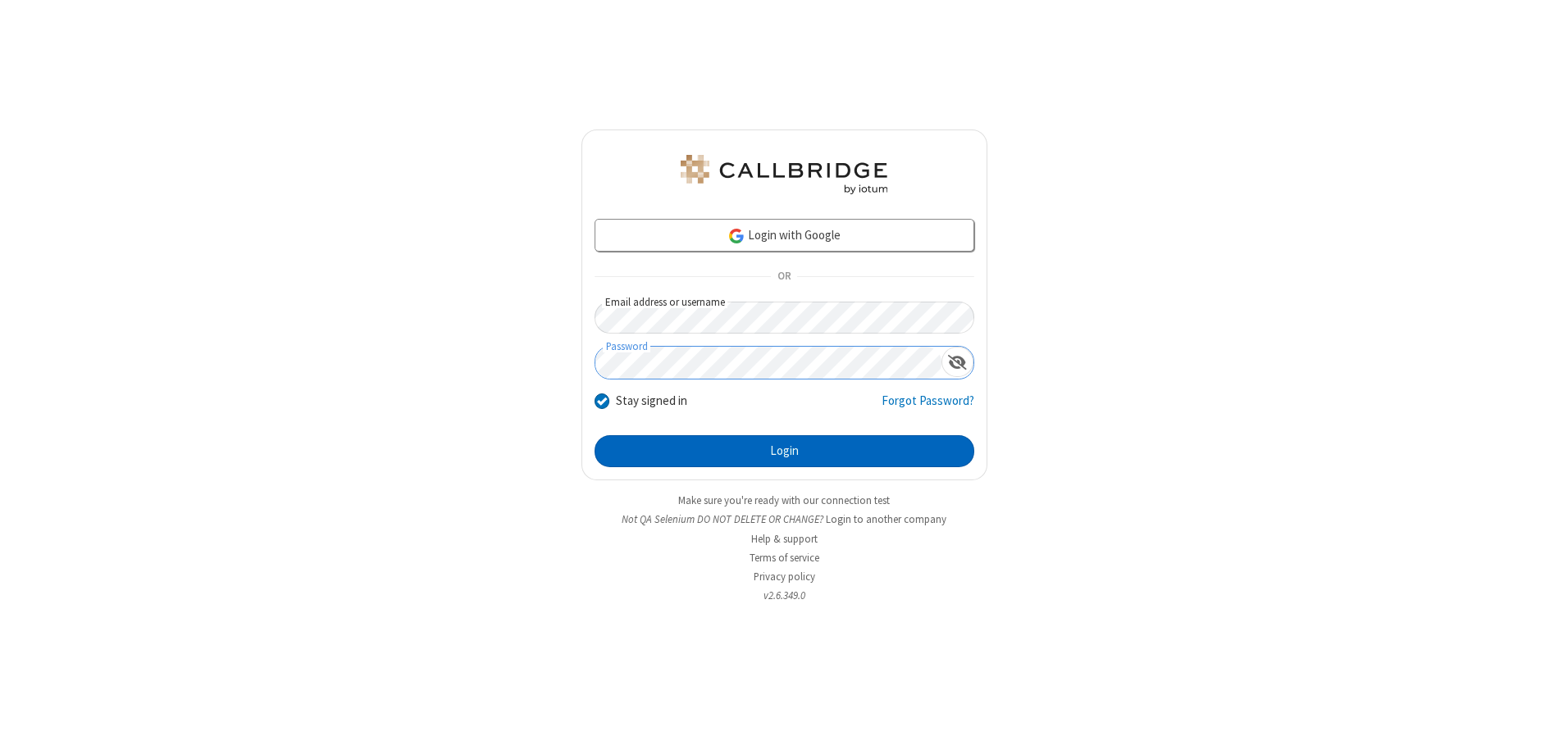
click at [784, 451] on button "Login" at bounding box center [784, 451] width 380 height 32
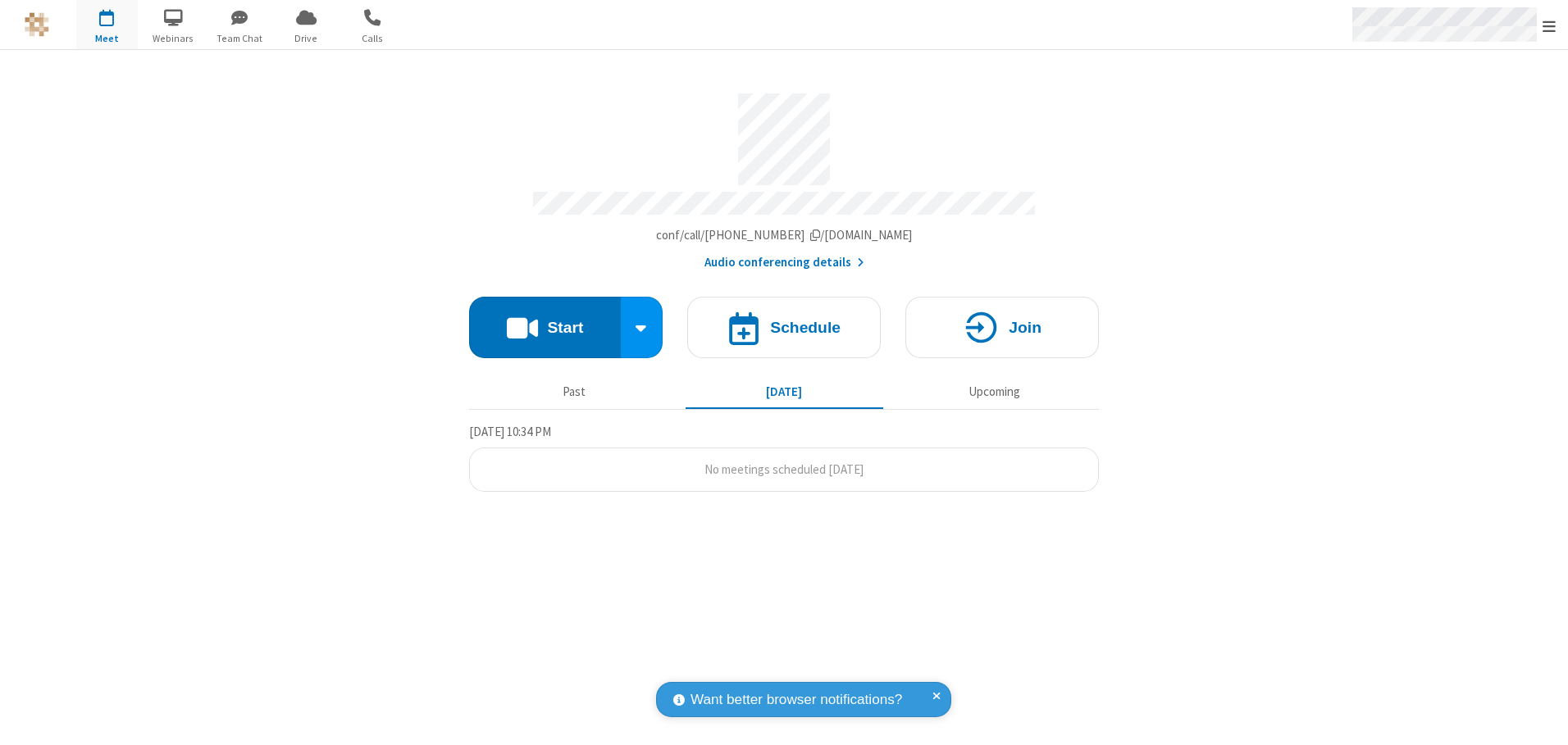
click at [1549, 26] on span "Open menu" at bounding box center [1550, 27] width 13 height 17
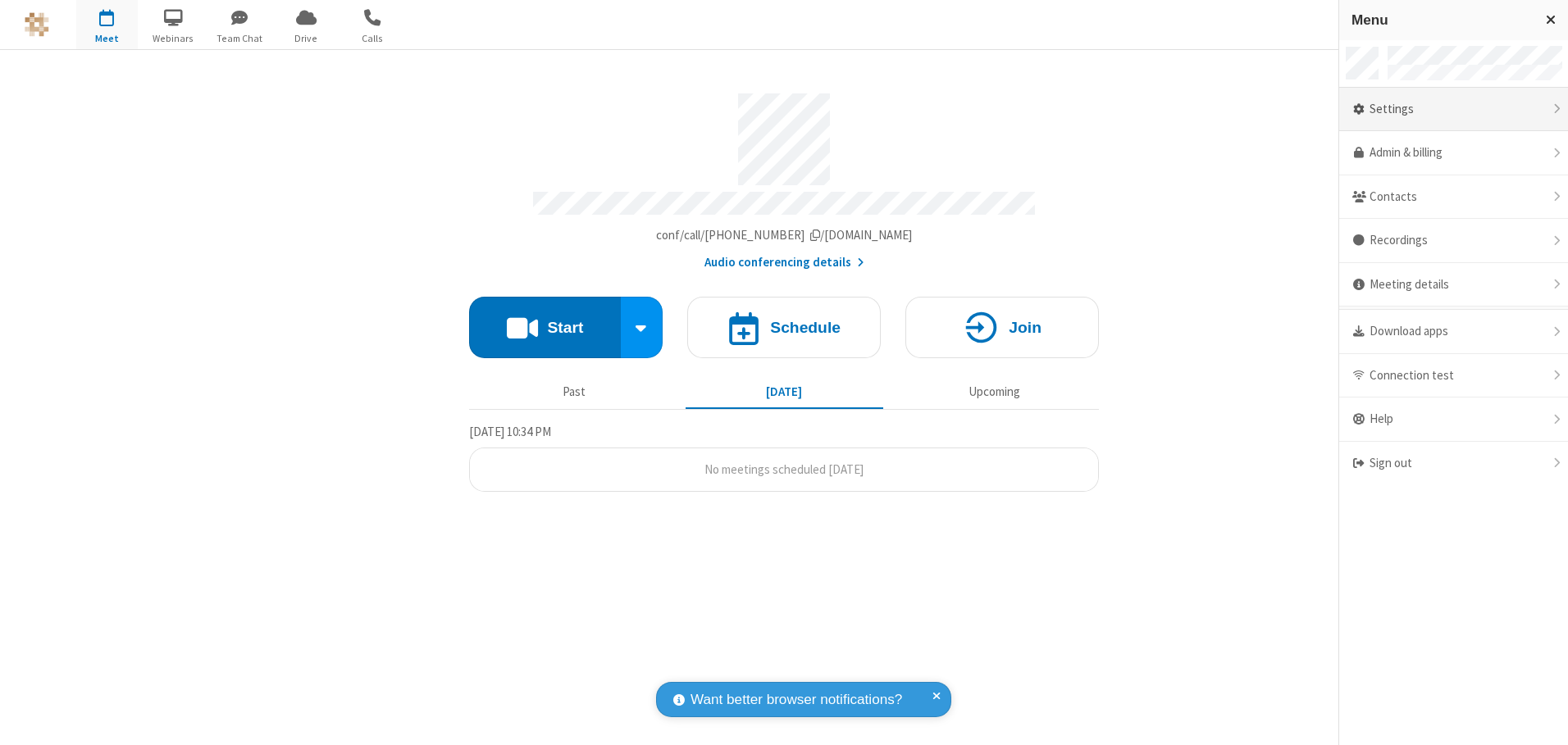
click at [1453, 109] on div "Settings" at bounding box center [1453, 110] width 229 height 44
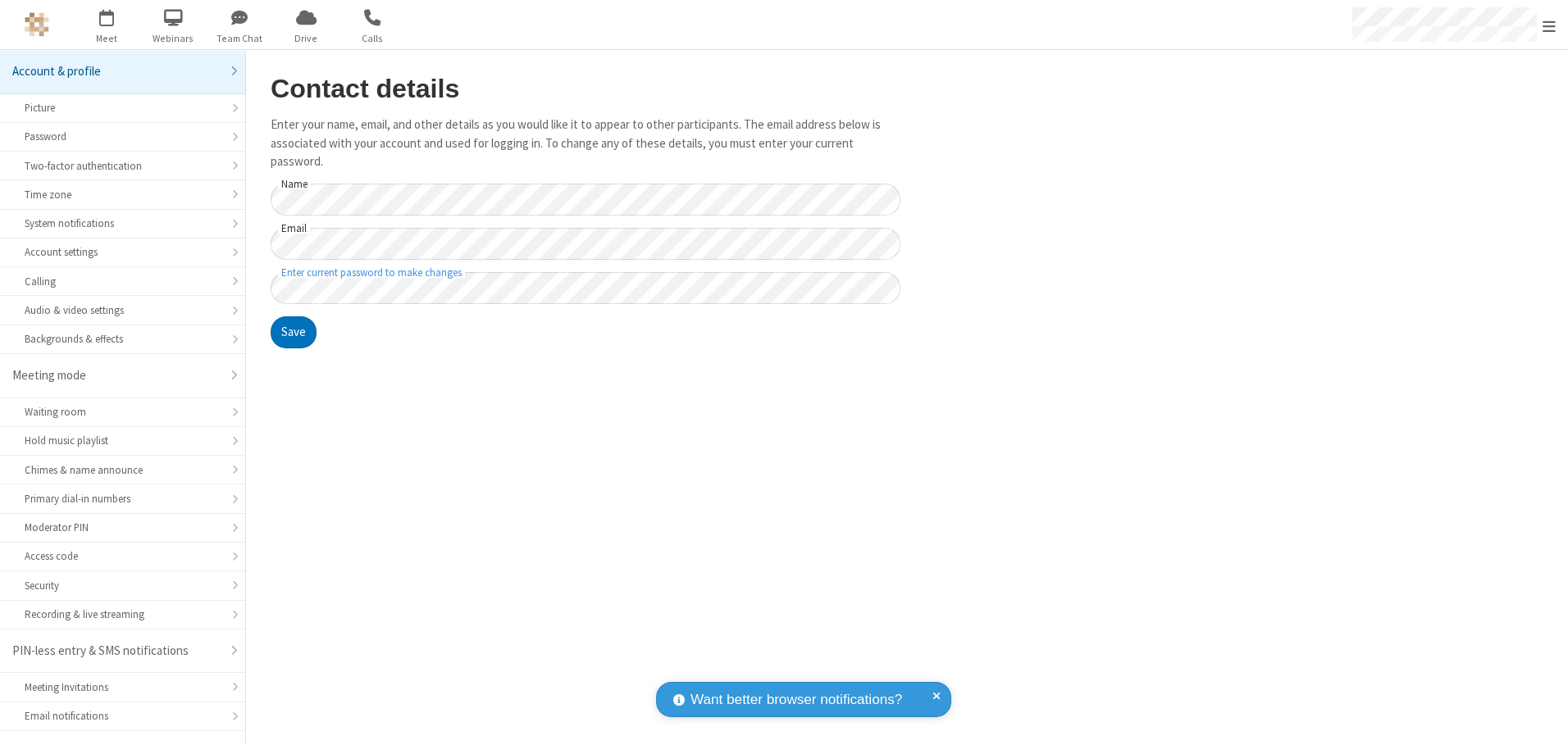
scroll to position [29, 0]
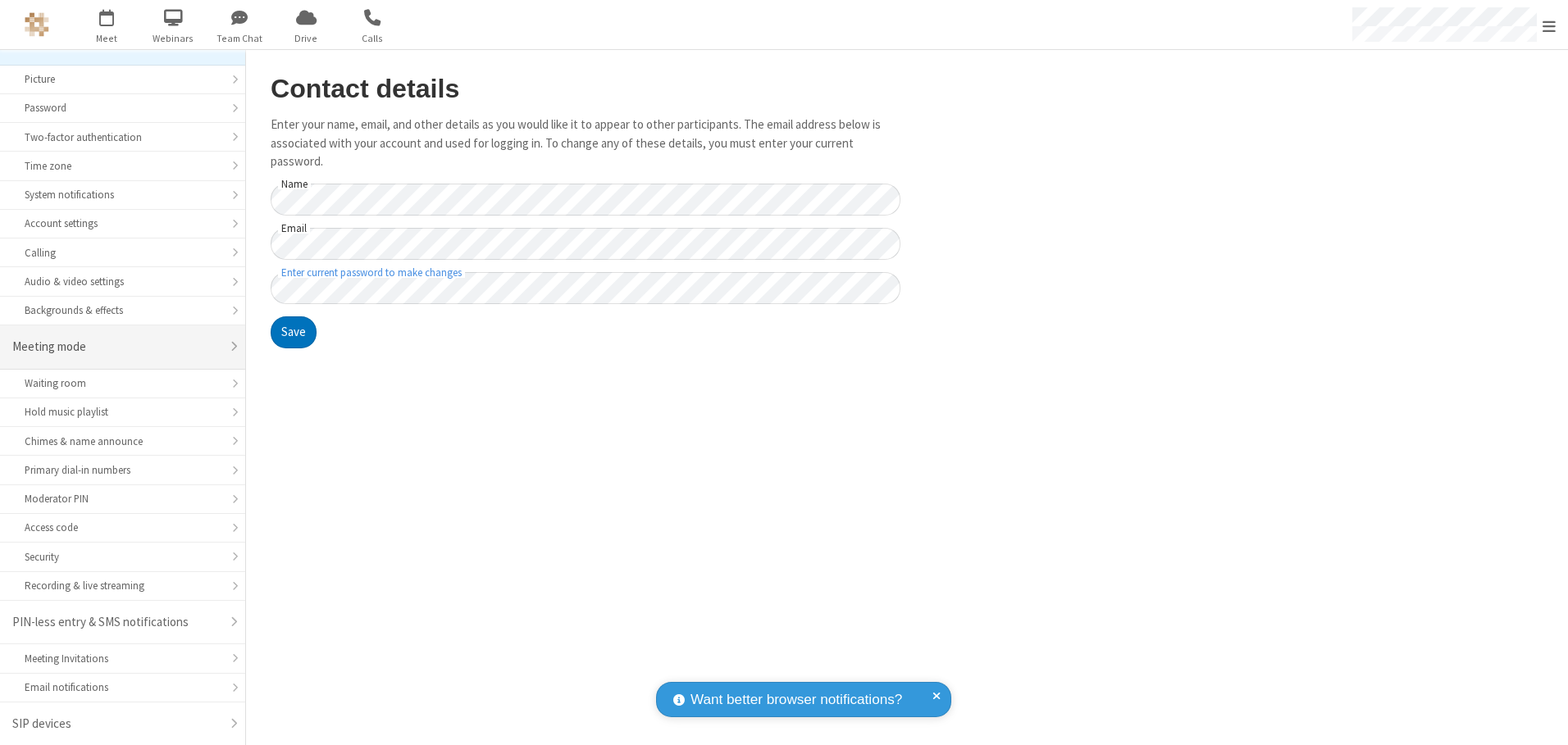
click at [116, 347] on div "Meeting mode" at bounding box center [116, 347] width 209 height 19
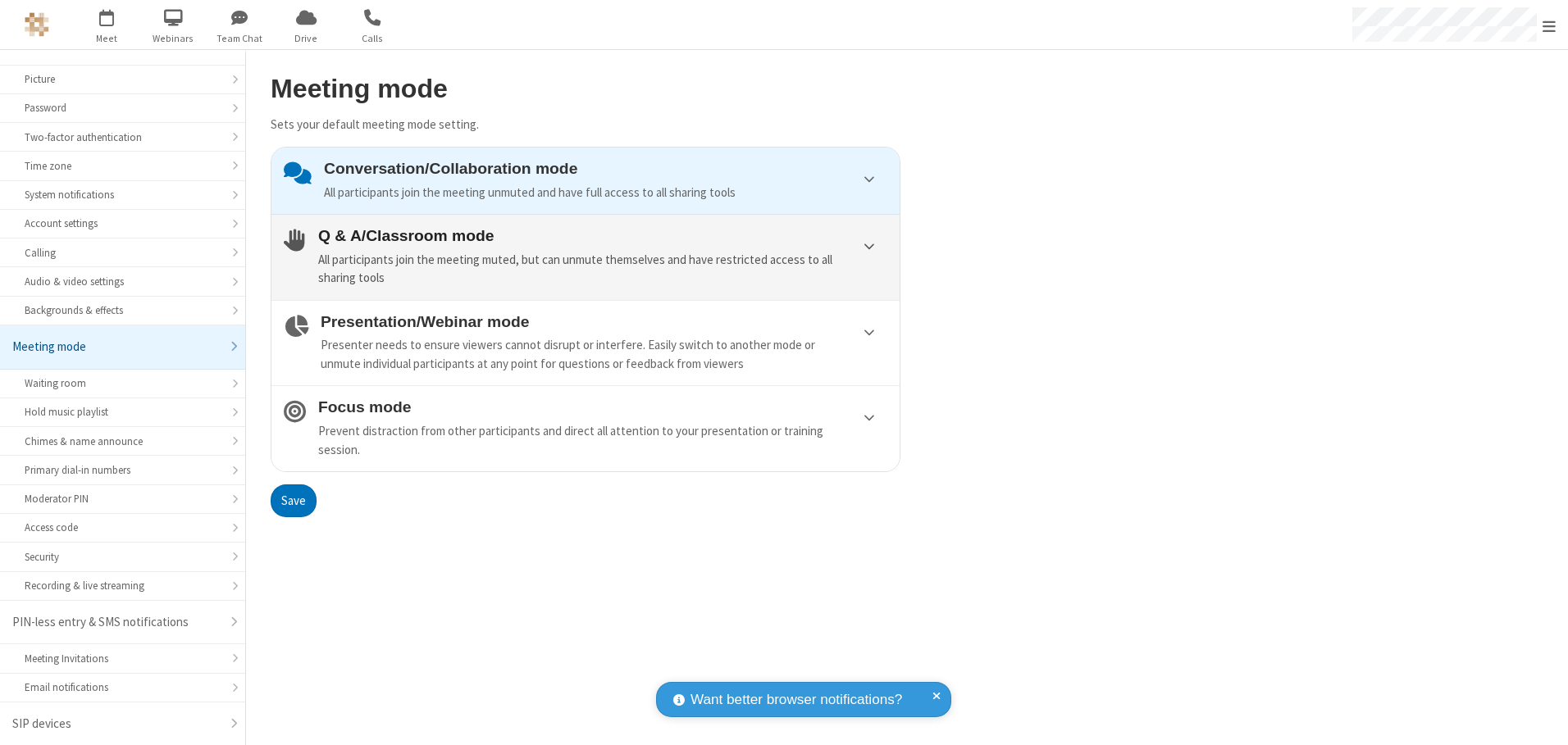
click at [586, 257] on div "All participants join the meeting muted, but can unmute themselves and have res…" at bounding box center [602, 269] width 569 height 37
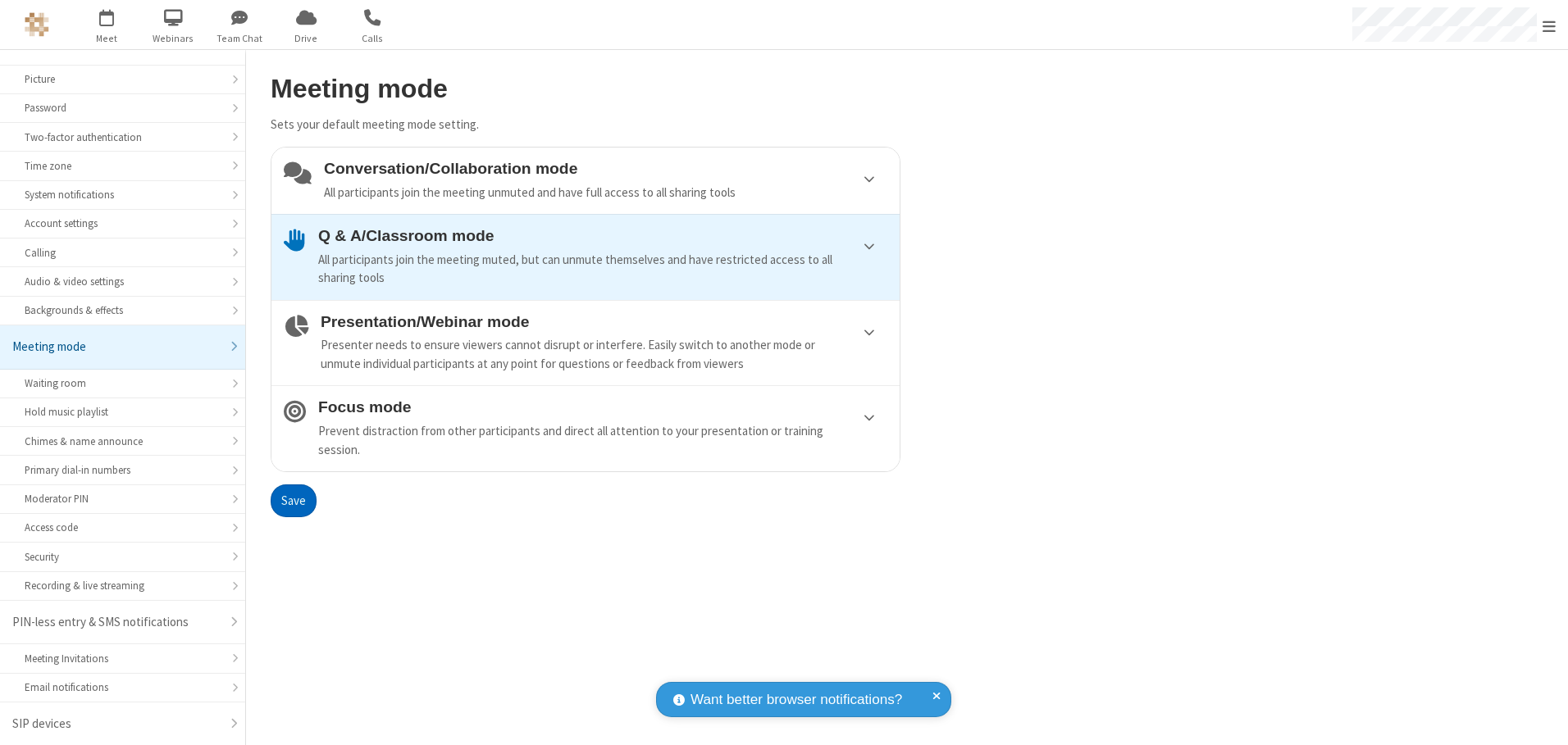
click at [292, 500] on button "Save" at bounding box center [293, 500] width 46 height 32
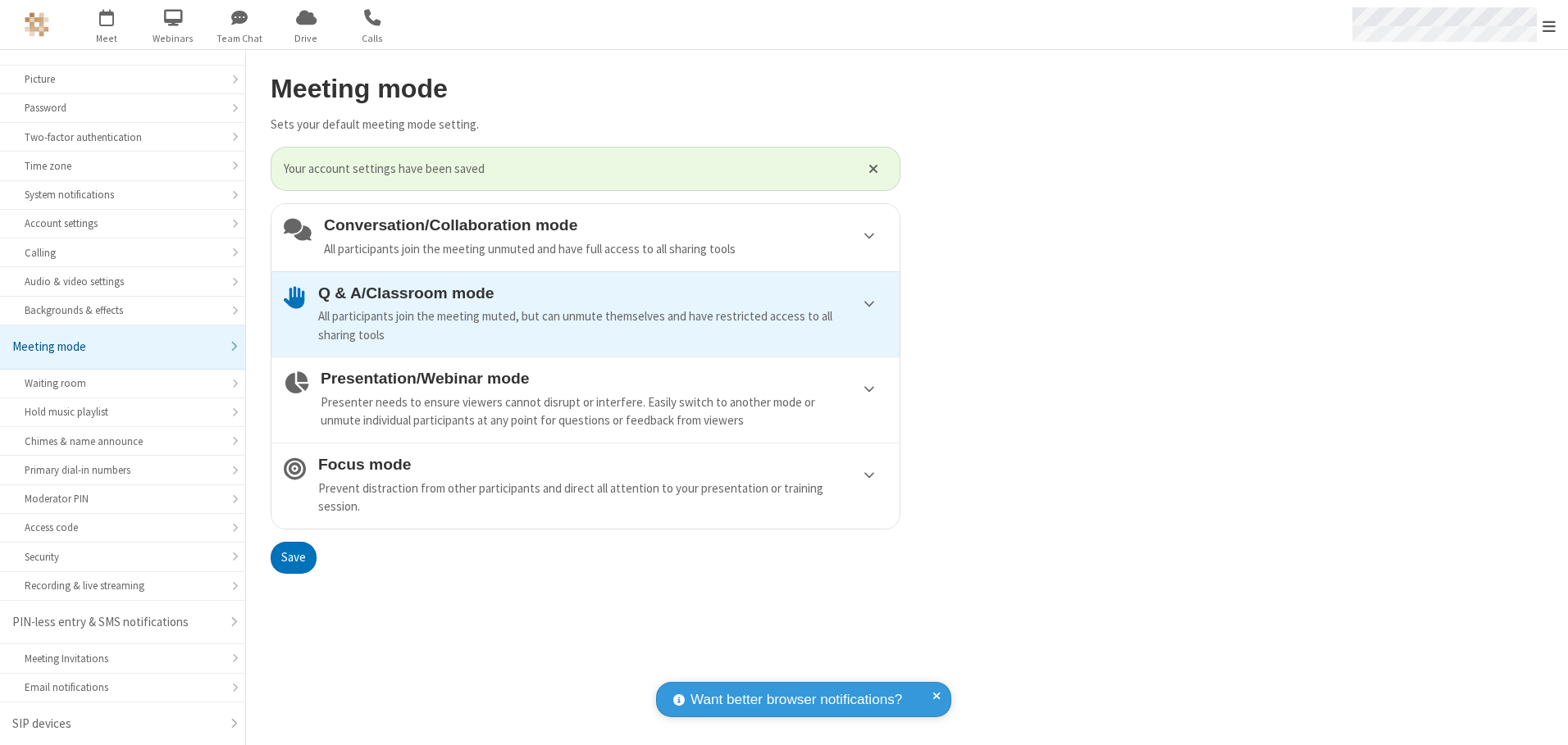
click at [1549, 25] on span "Open menu" at bounding box center [1550, 27] width 13 height 17
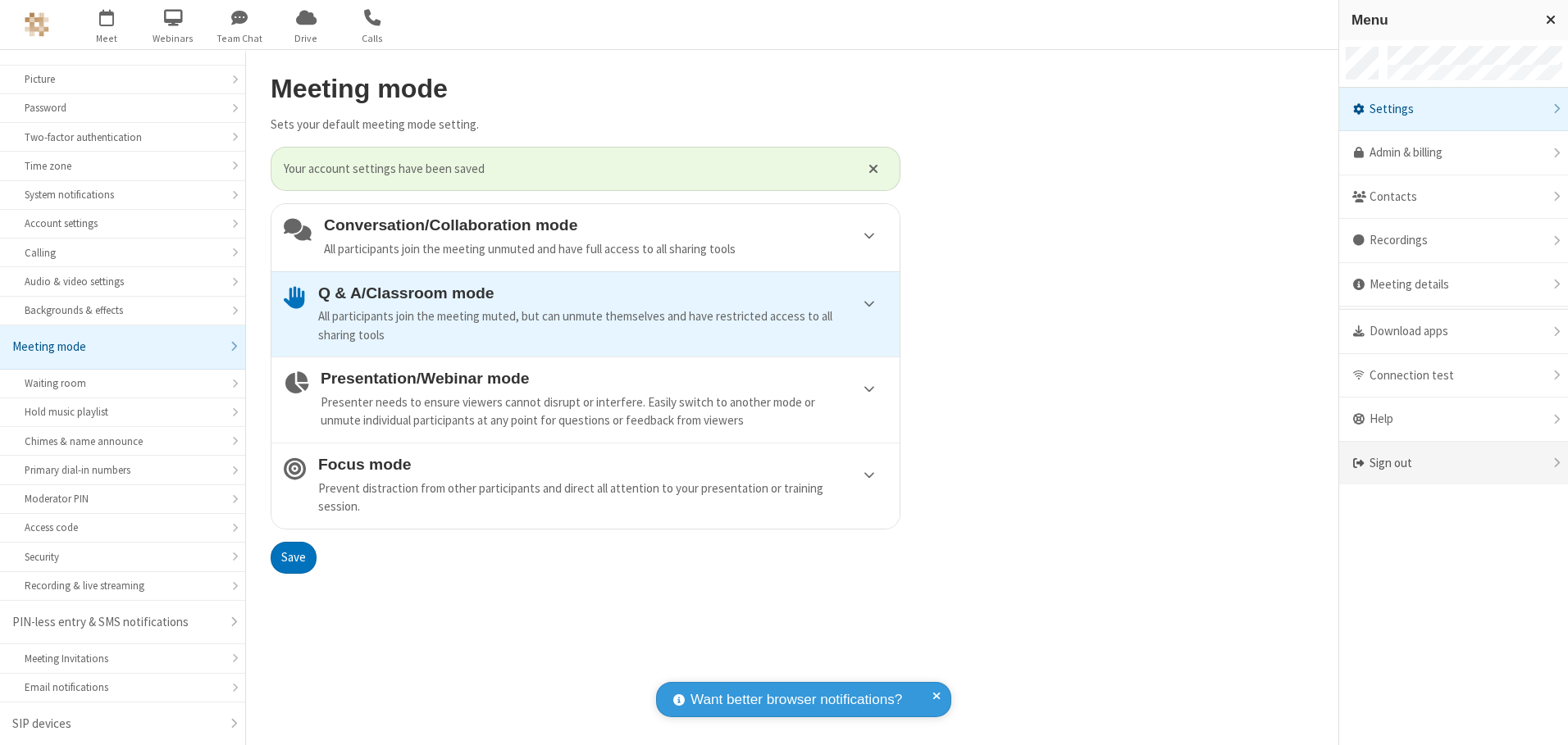
click at [1453, 463] on div "Sign out" at bounding box center [1453, 463] width 229 height 43
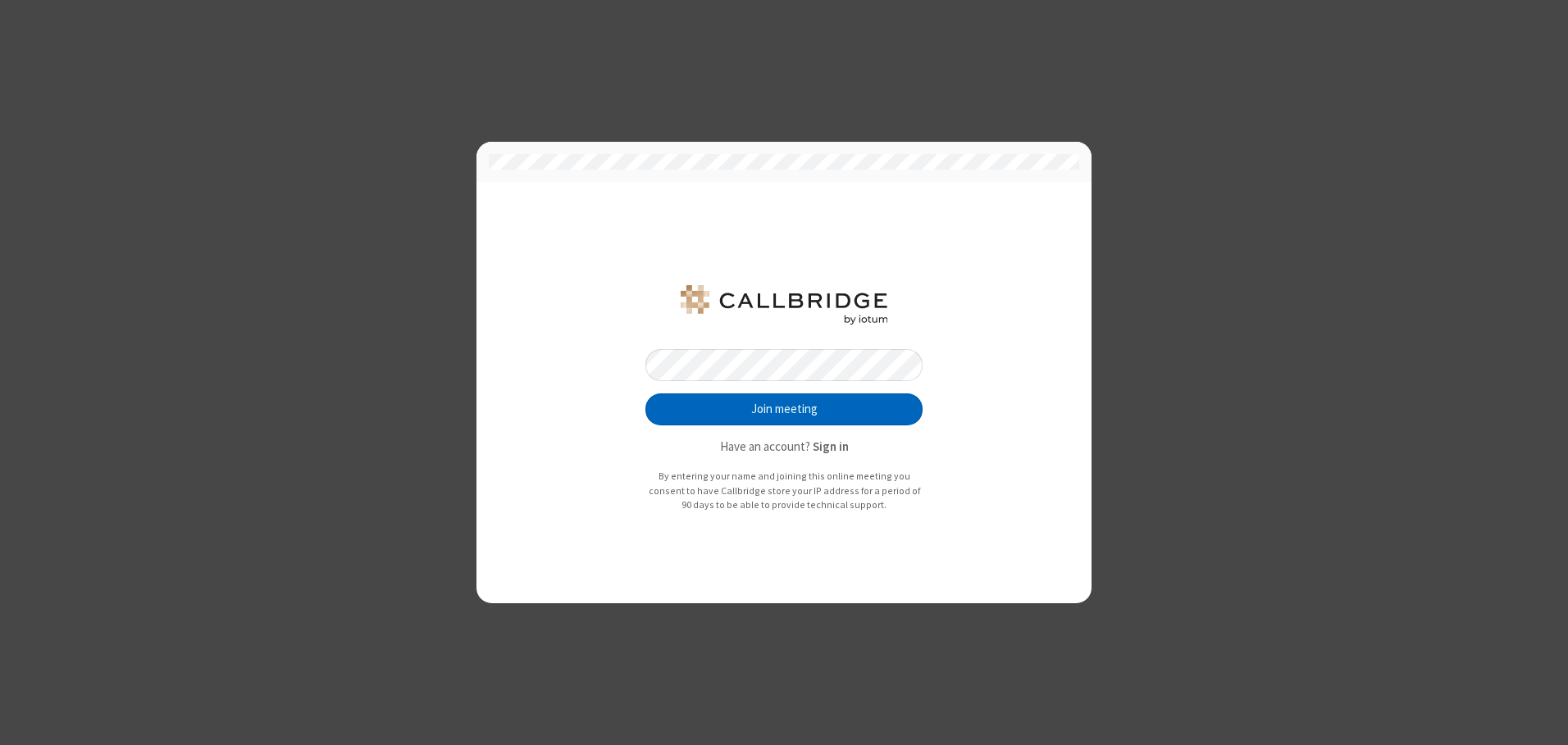
click at [784, 409] on button "Join meeting" at bounding box center [784, 409] width 278 height 32
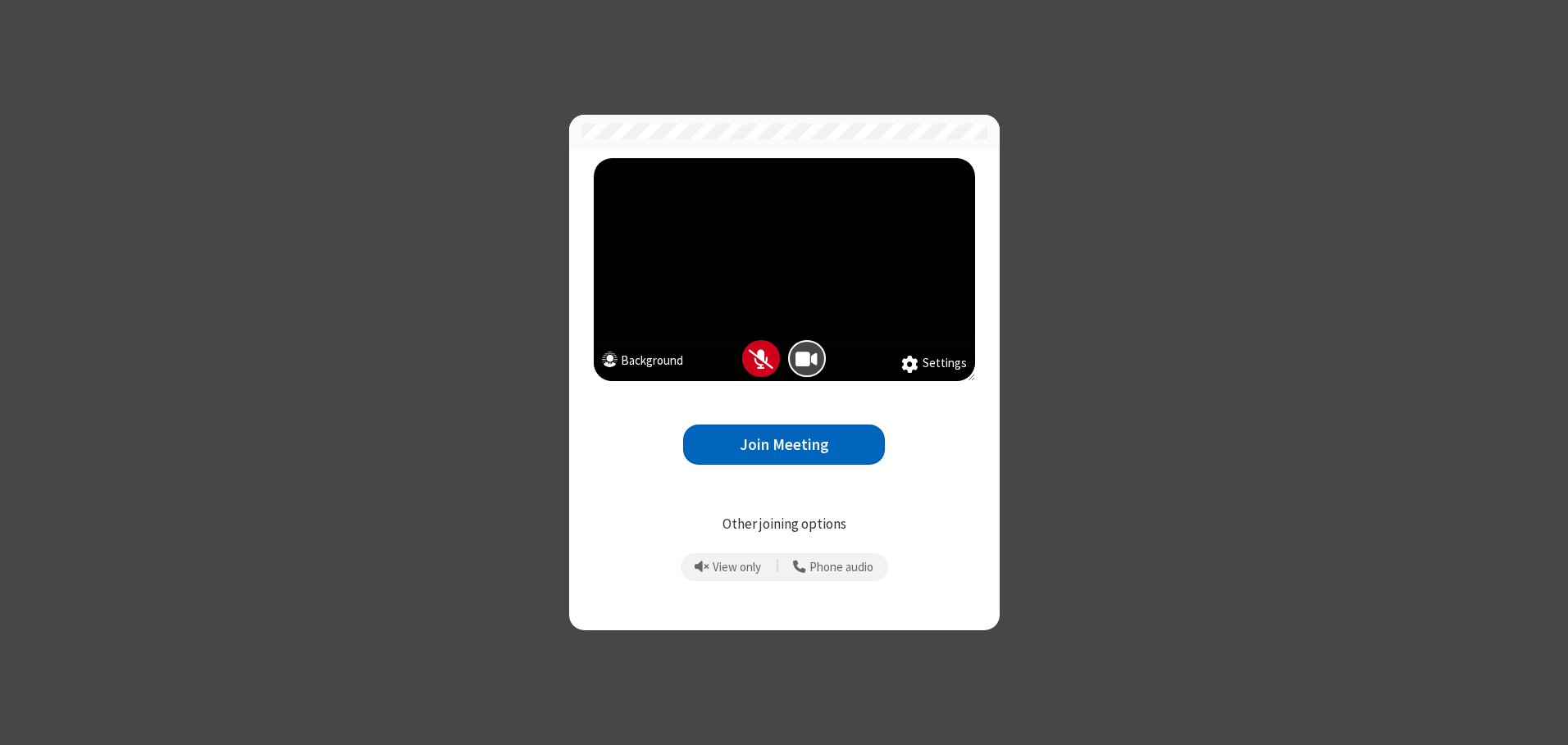
click at [784, 444] on button "Join Meeting" at bounding box center [784, 444] width 202 height 40
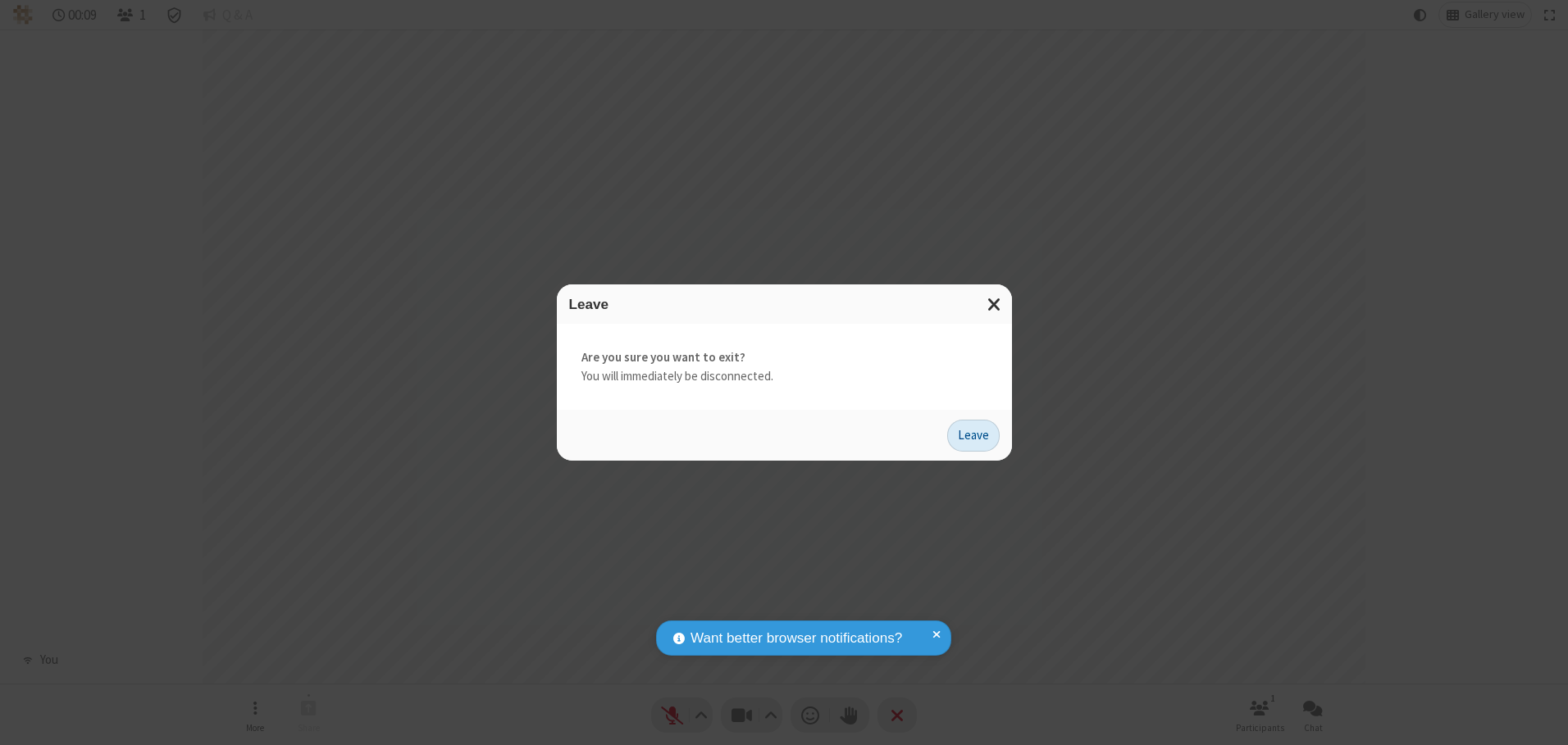
click at [974, 435] on button "Leave" at bounding box center [973, 435] width 52 height 32
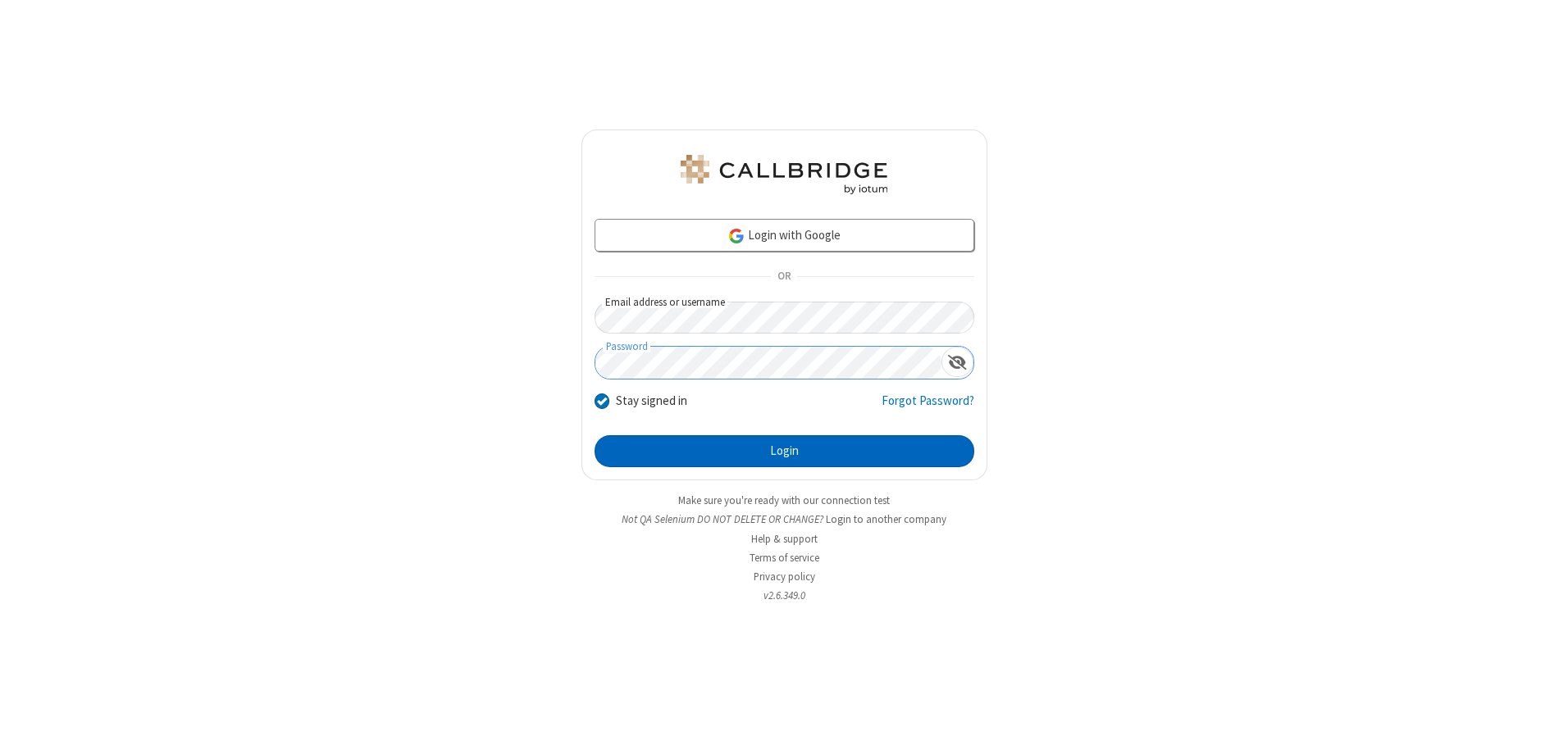
click at [784, 451] on button "Login" at bounding box center [784, 451] width 380 height 32
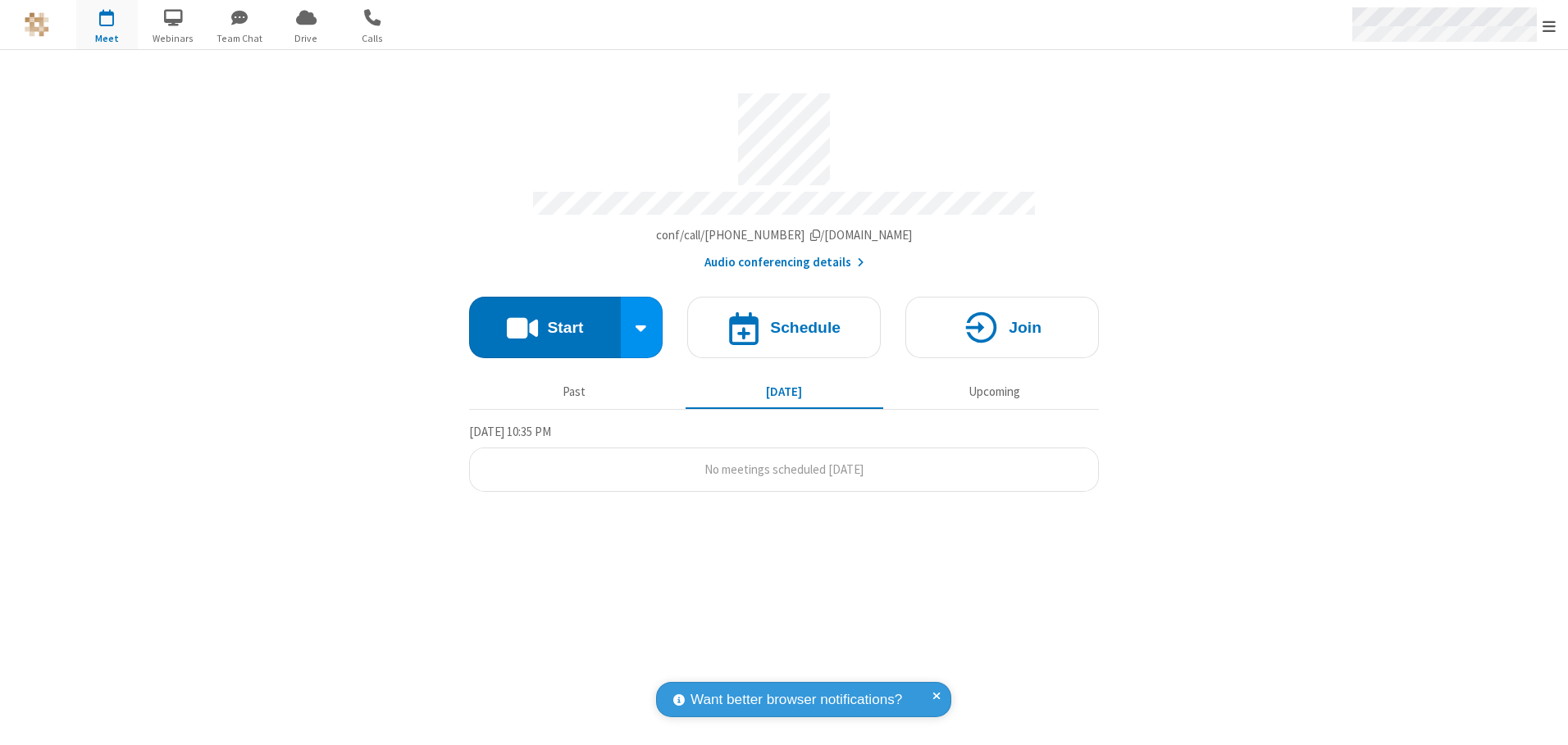
click at [1549, 26] on span "Open menu" at bounding box center [1550, 27] width 13 height 17
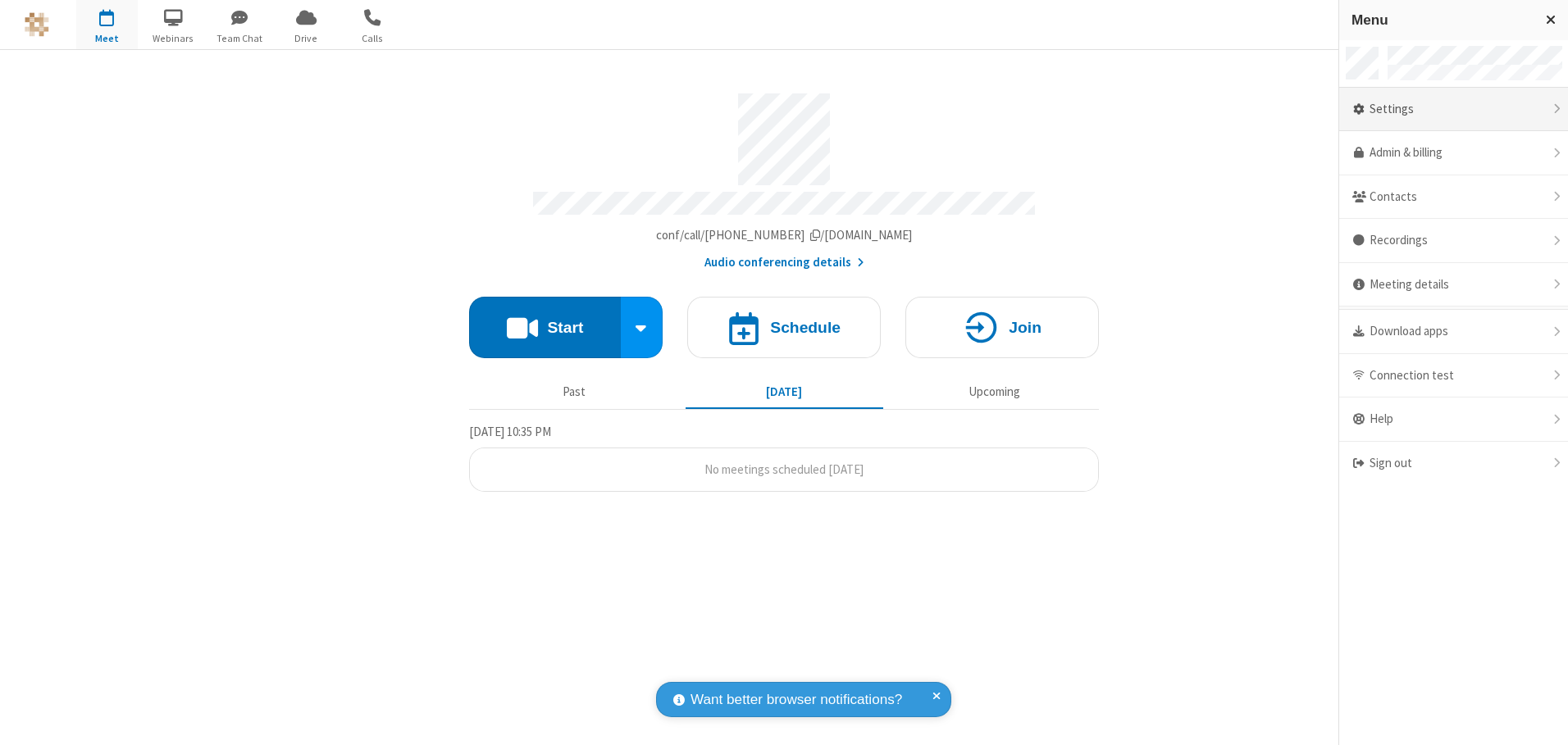
click at [1453, 109] on div "Settings" at bounding box center [1453, 110] width 229 height 44
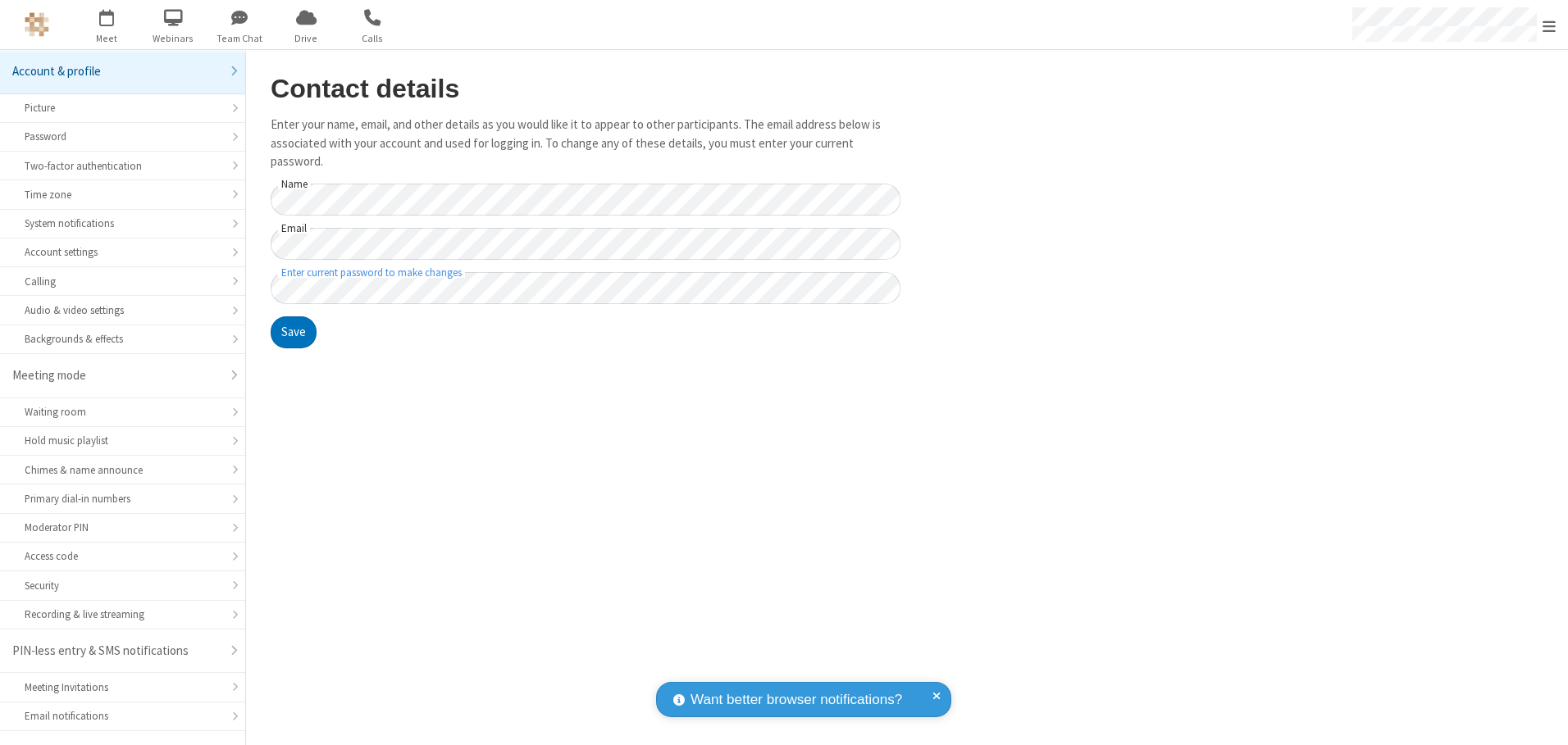
scroll to position [29, 0]
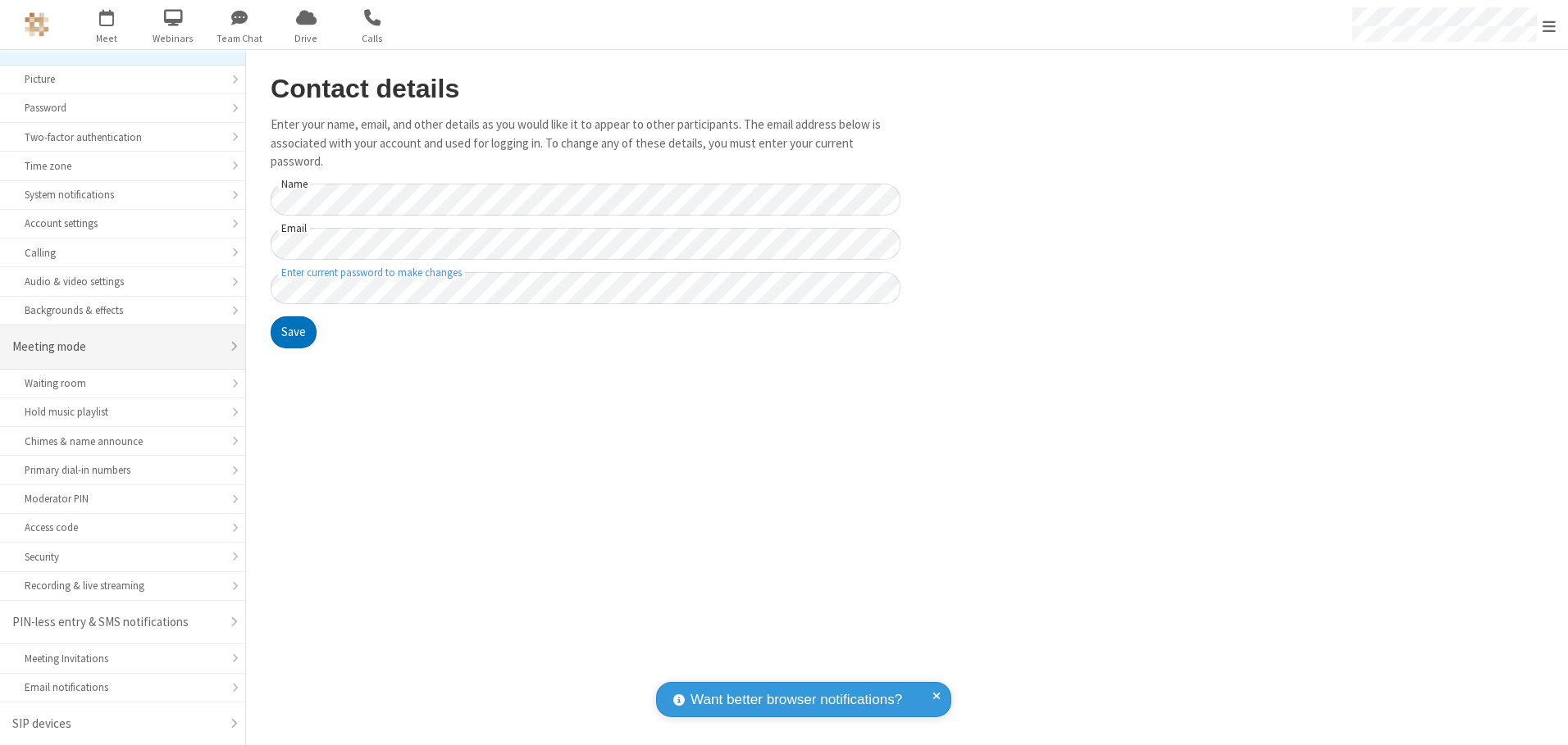
click at [116, 347] on div "Meeting mode" at bounding box center [116, 347] width 209 height 19
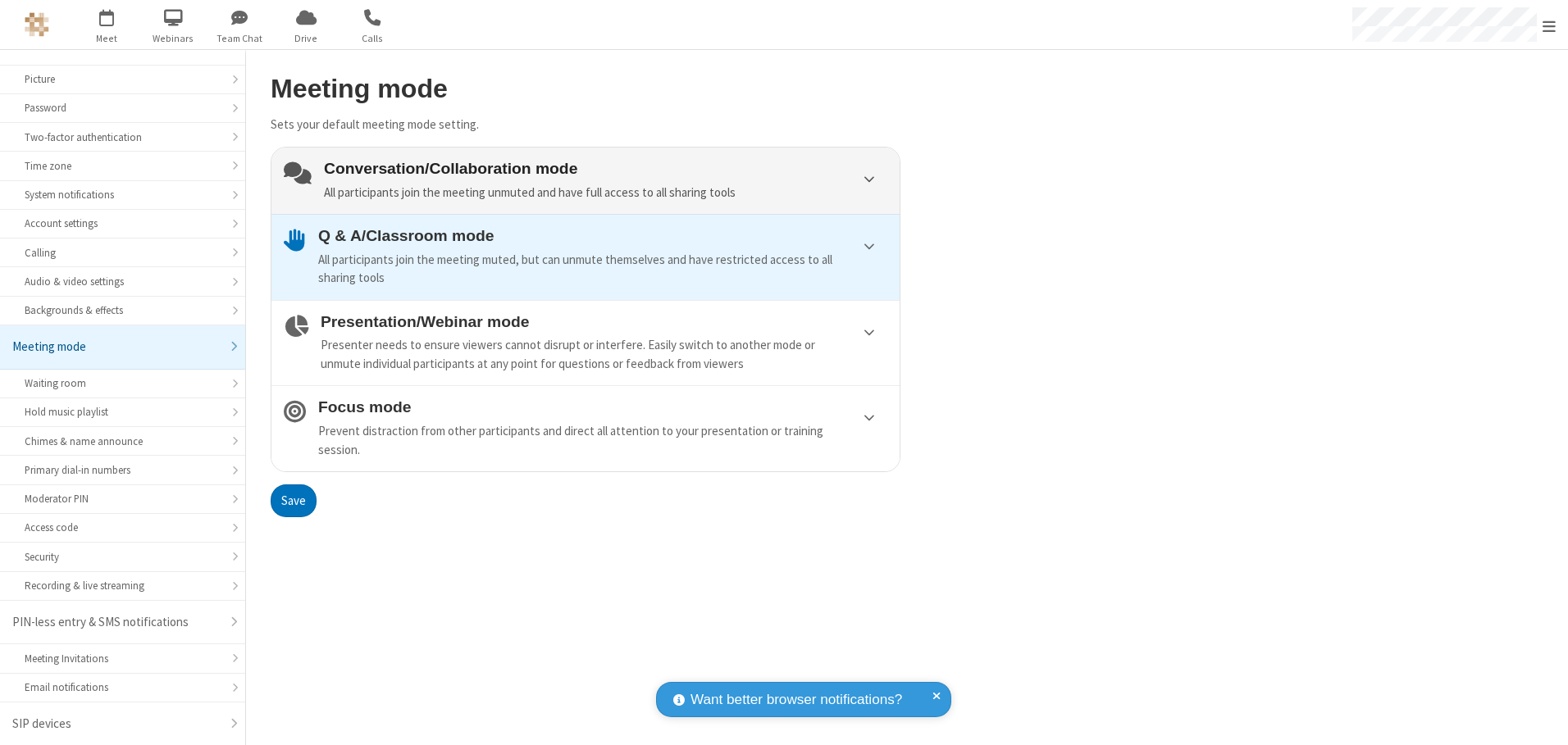
click at [586, 180] on div "Conversation/Collaboration mode All participants join the meeting unmuted and h…" at bounding box center [606, 180] width 563 height 42
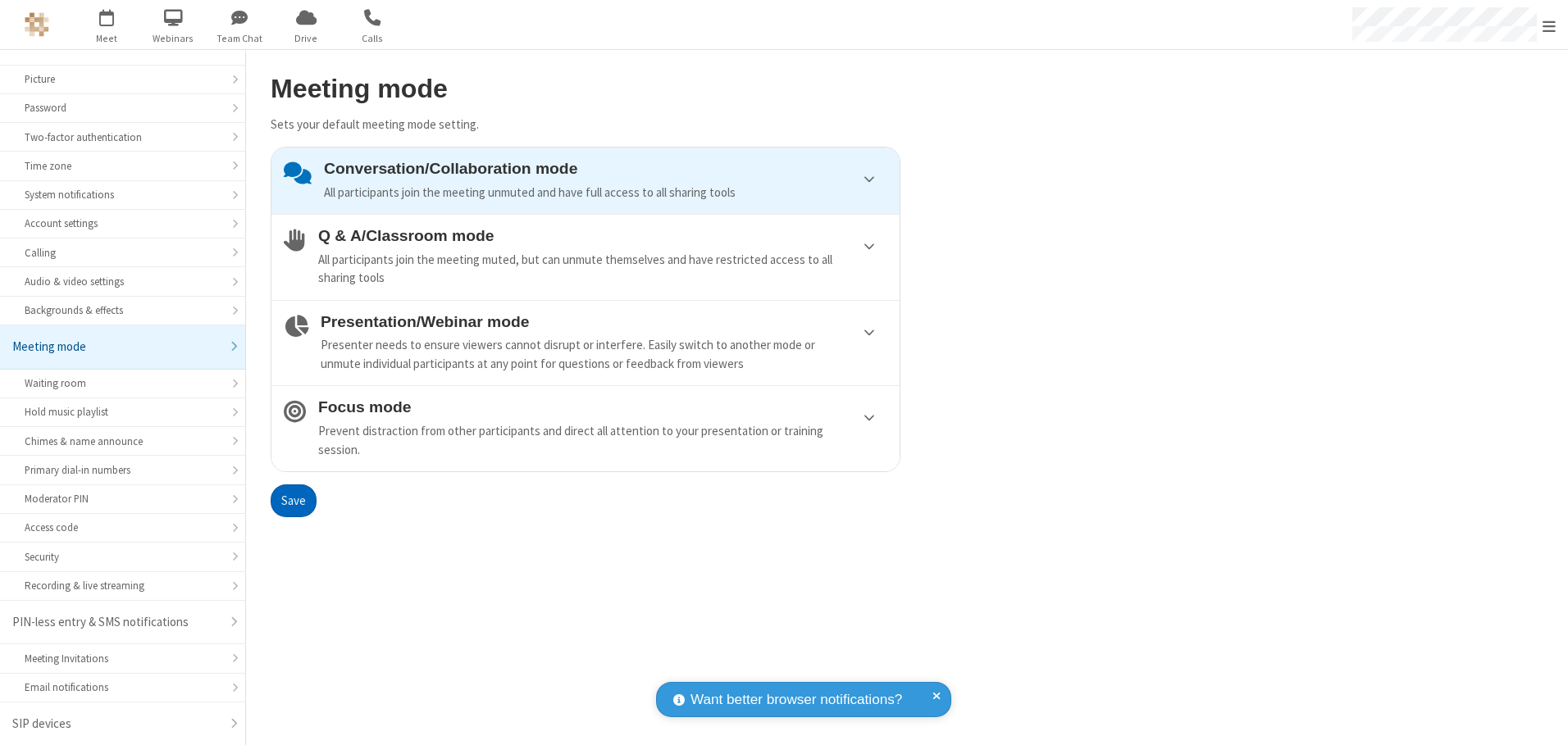
click at [292, 500] on button "Save" at bounding box center [293, 500] width 46 height 32
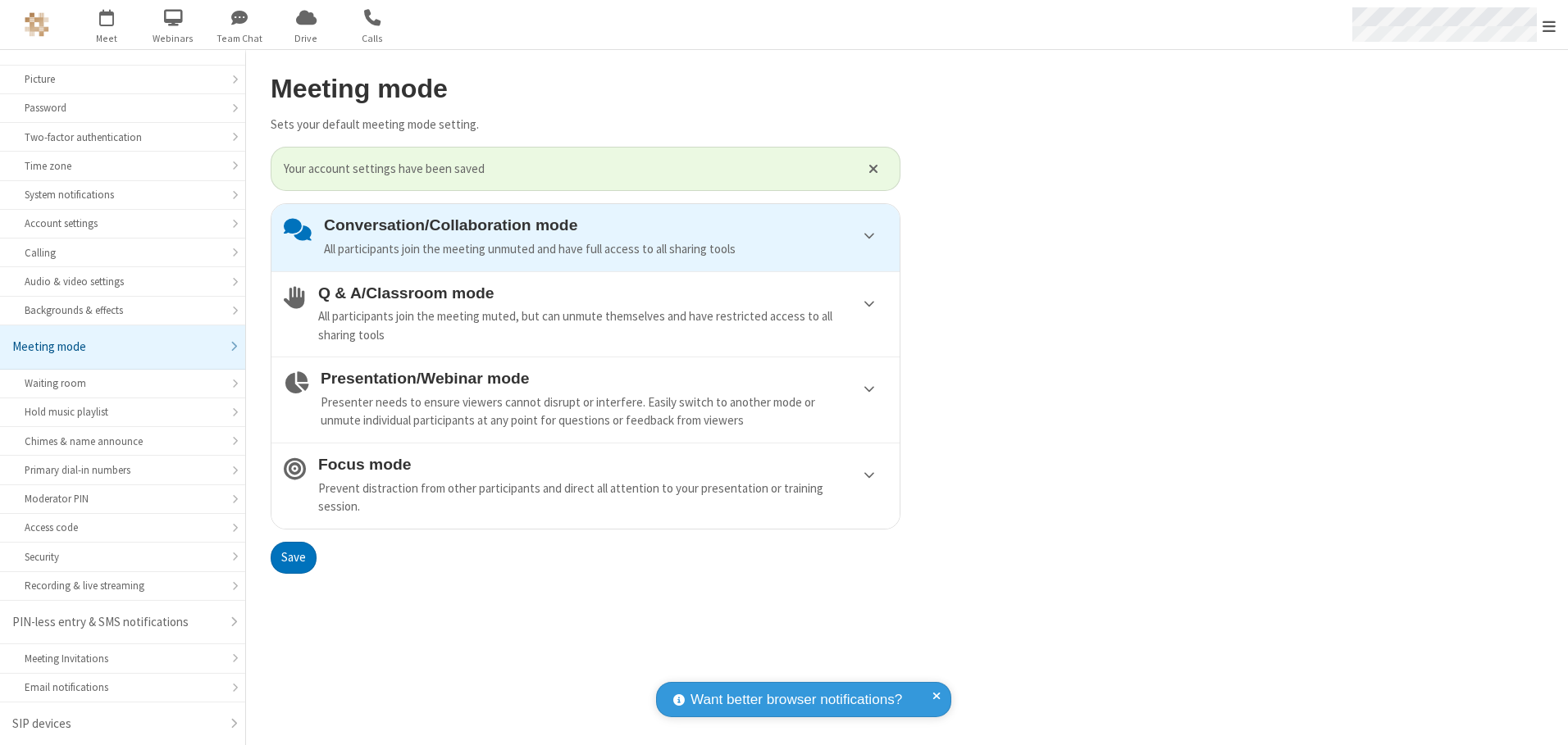
click at [1549, 25] on span "Open menu" at bounding box center [1550, 27] width 13 height 17
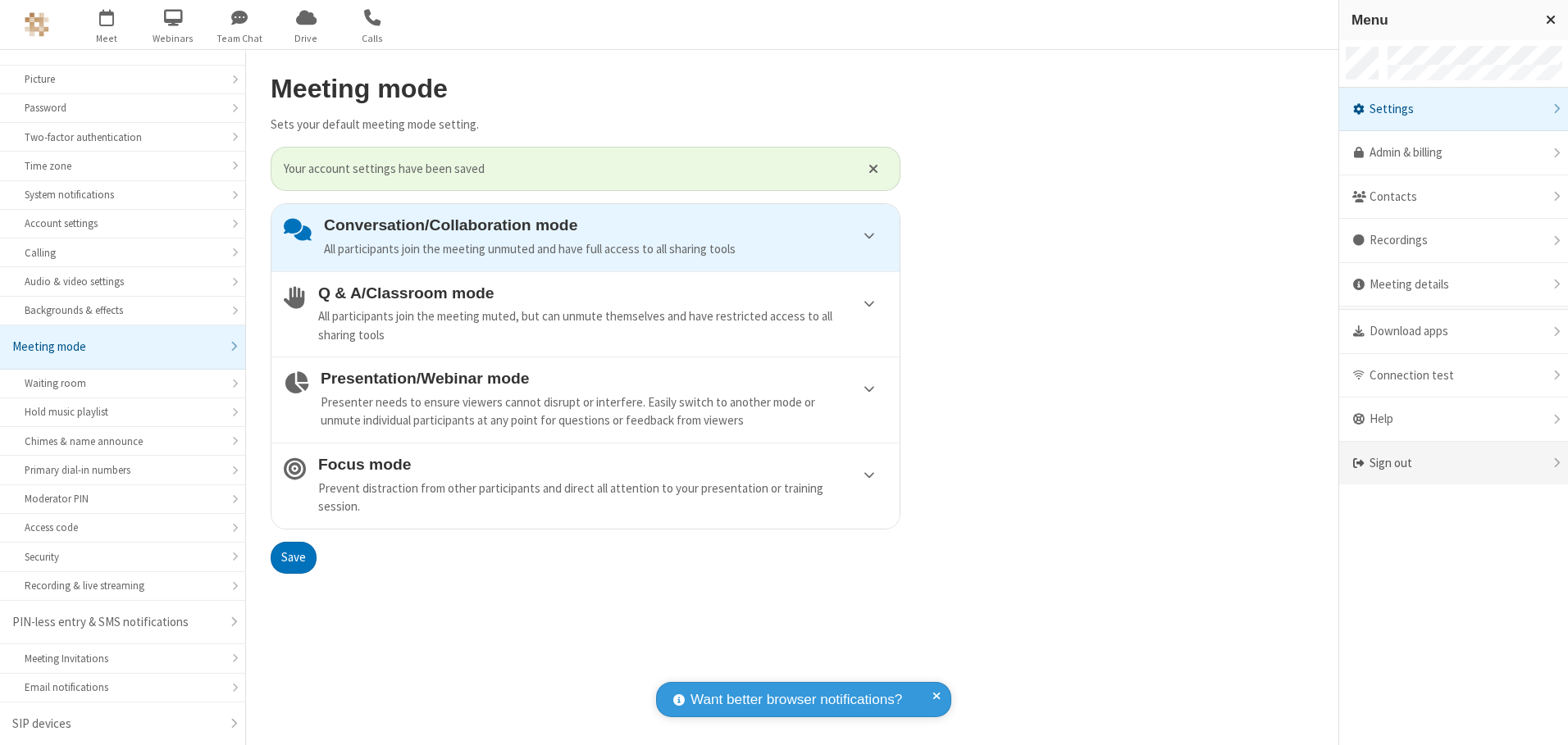
click at [1453, 463] on div "Sign out" at bounding box center [1453, 463] width 229 height 43
